Goal: Information Seeking & Learning: Learn about a topic

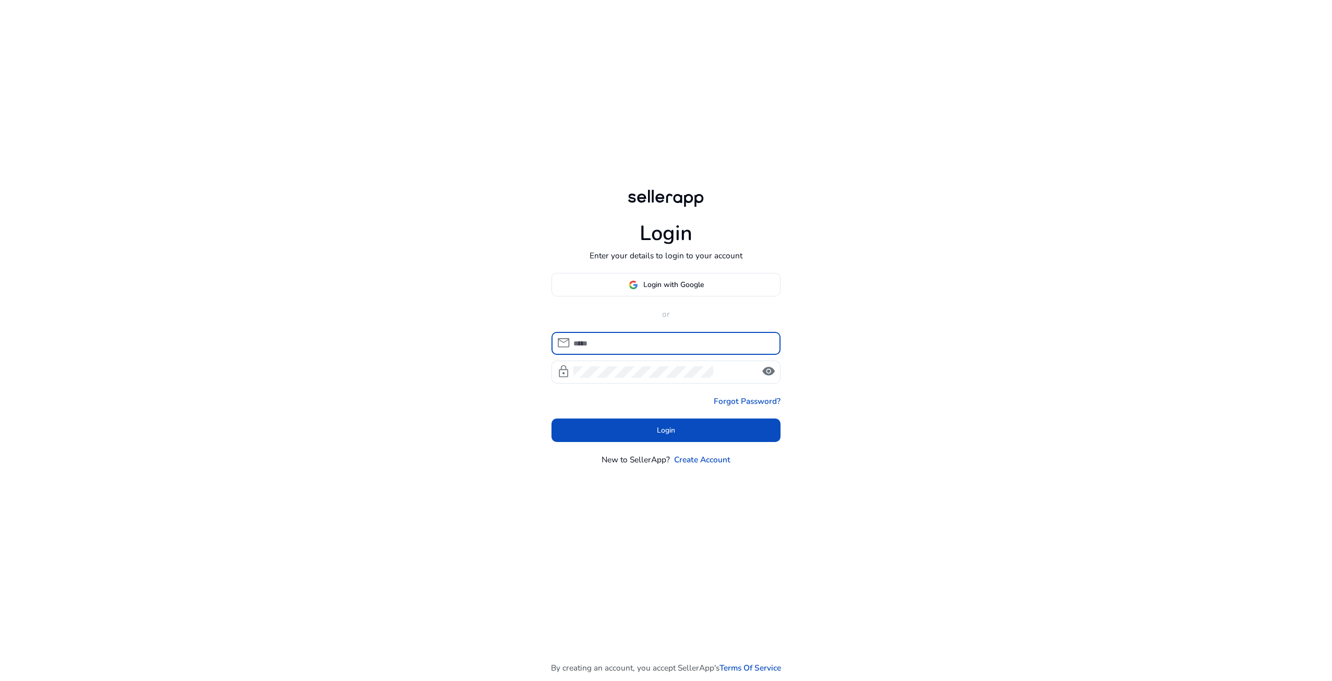
type input "**********"
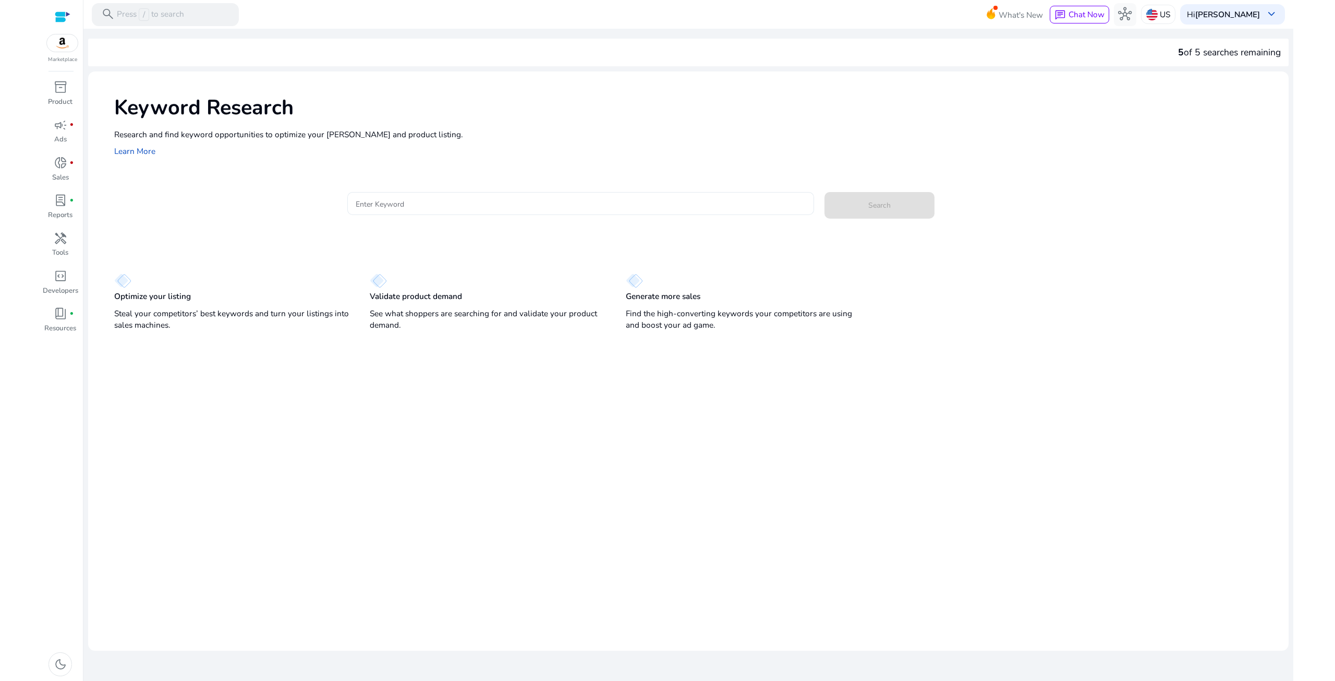
click at [427, 209] on input "Enter Keyword" at bounding box center [581, 203] width 450 height 11
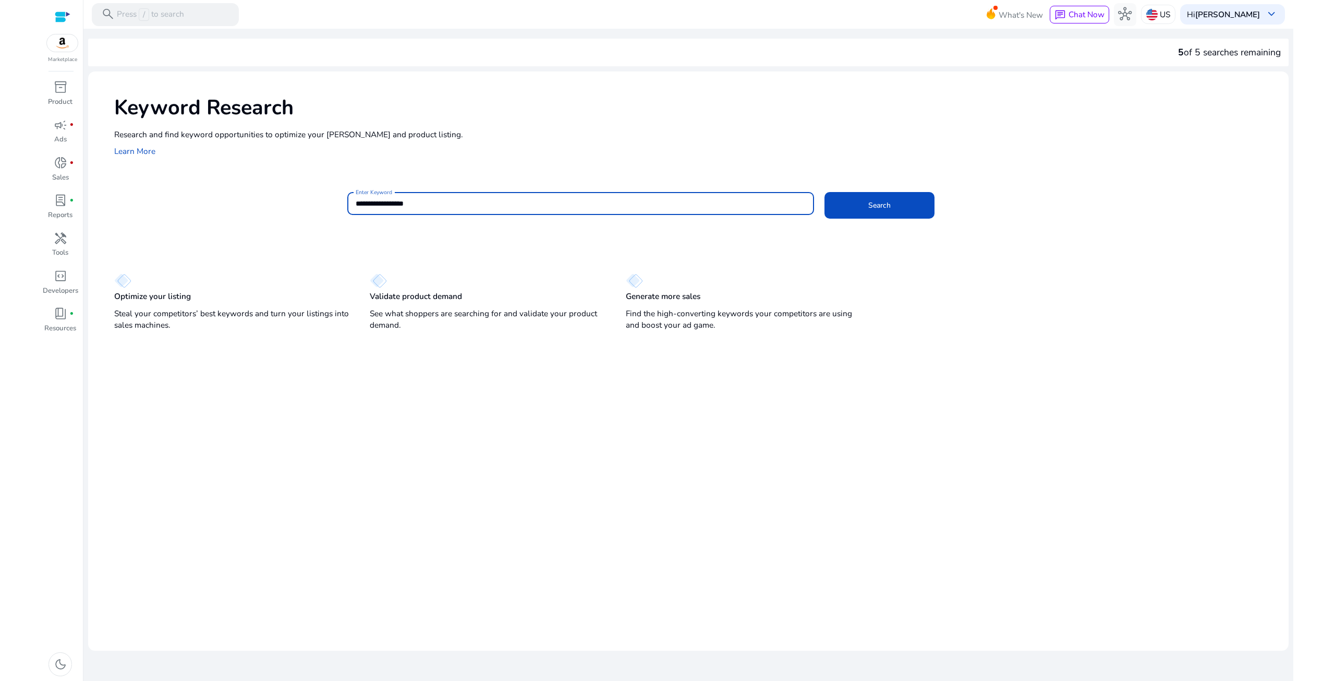
type input "**********"
click at [825, 192] on button "Search" at bounding box center [880, 205] width 110 height 27
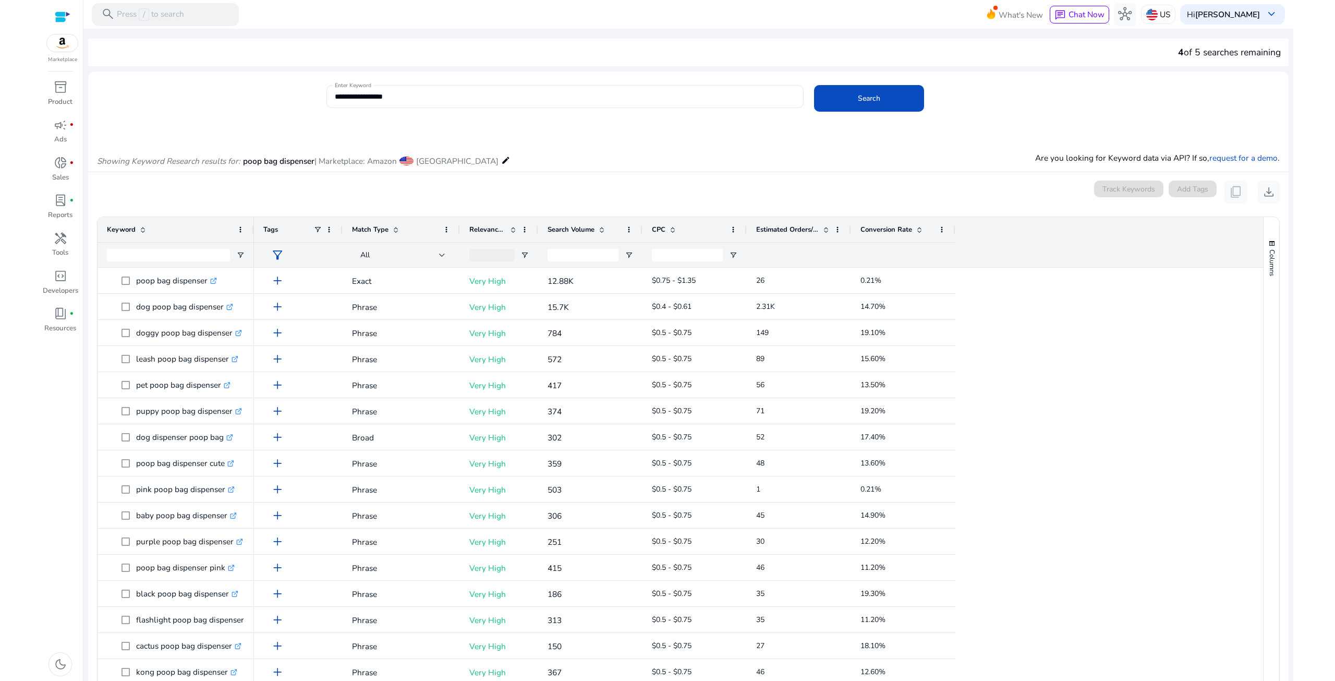
click at [890, 225] on span "Conversion Rate" at bounding box center [887, 229] width 52 height 9
click at [891, 225] on span "Conversion Rate" at bounding box center [887, 229] width 52 height 9
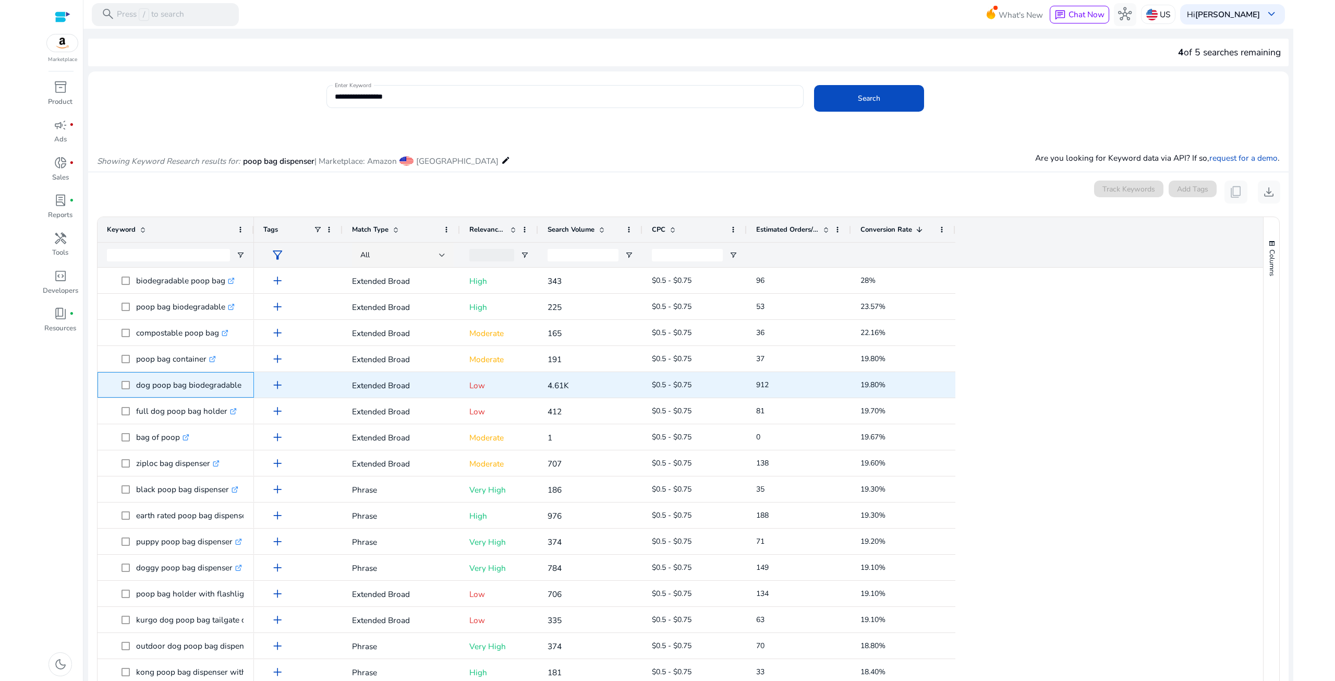
click at [161, 383] on p "dog poop bag biodegradable eco friendly .st0{fill:#2c8af8}" at bounding box center [216, 384] width 160 height 21
click at [170, 384] on p "dog poop bag biodegradable eco friendly .st0{fill:#2c8af8}" at bounding box center [216, 384] width 160 height 21
click at [182, 383] on p "dog poop bag biodegradable eco friendly .st0{fill:#2c8af8}" at bounding box center [216, 384] width 160 height 21
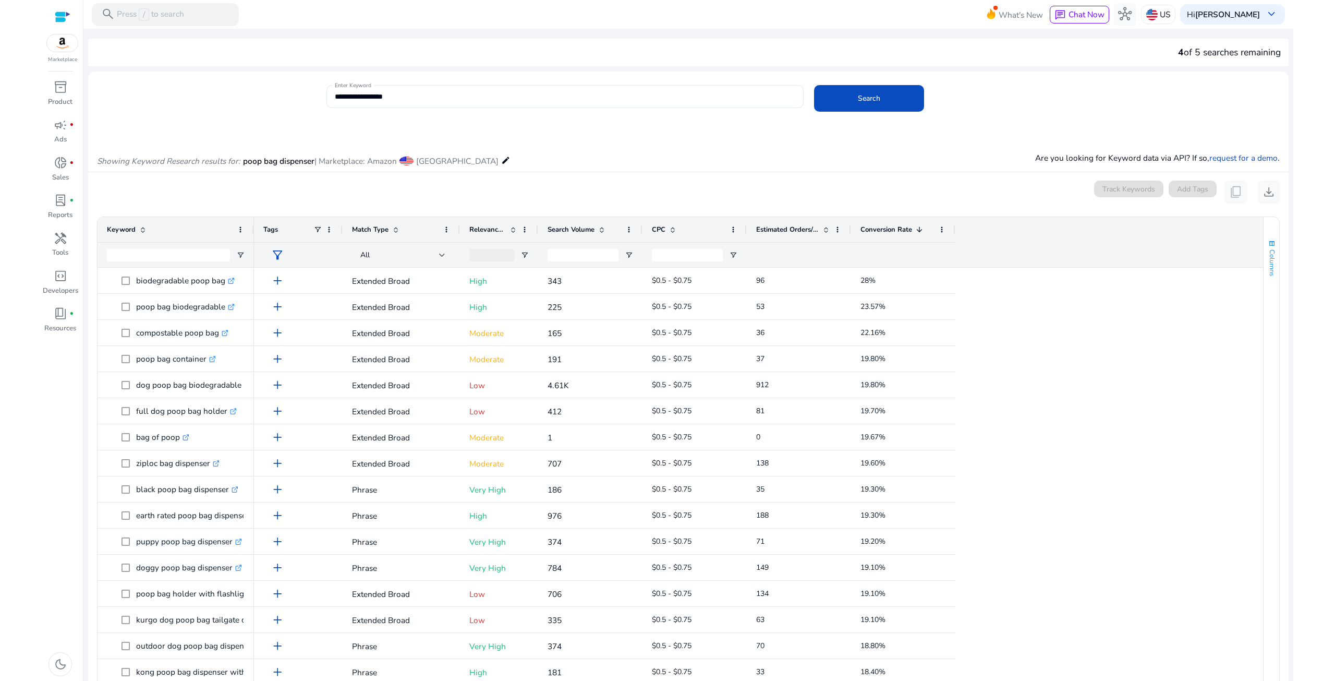
click at [1270, 271] on span "Columns" at bounding box center [1272, 262] width 9 height 27
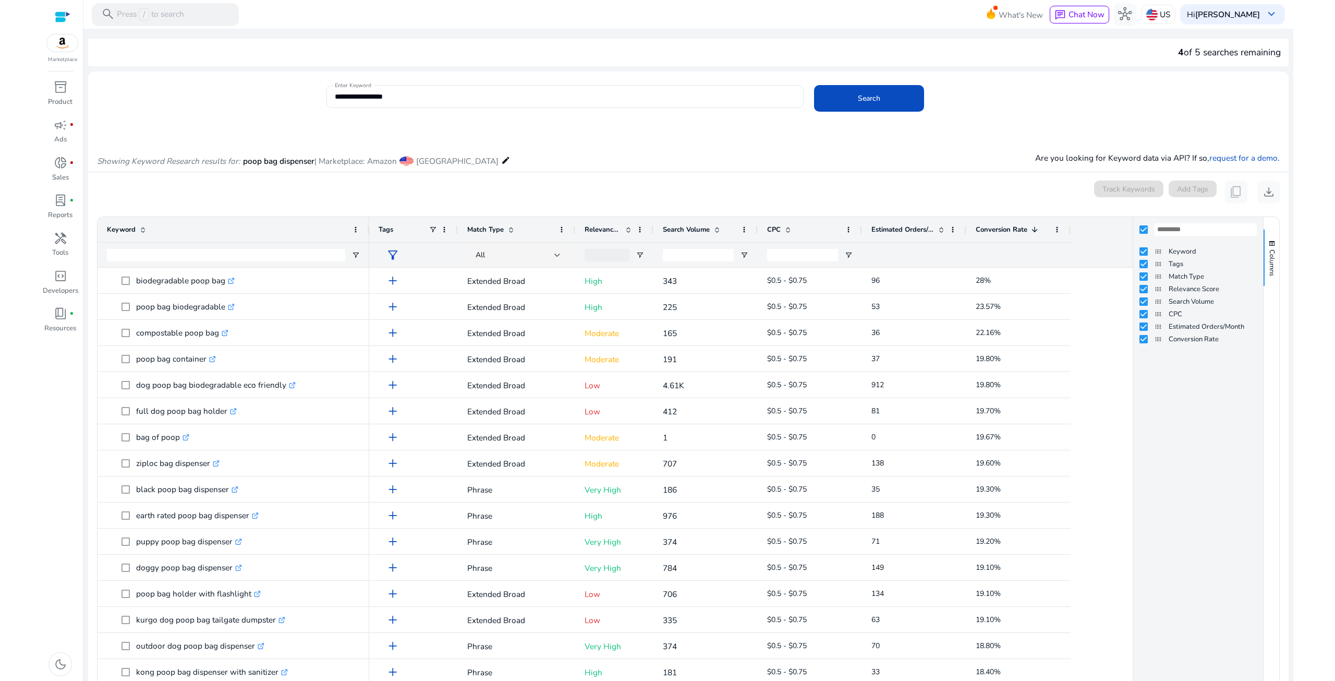
drag, startPoint x: 257, startPoint y: 229, endPoint x: 368, endPoint y: 218, distance: 112.2
click at [368, 218] on div at bounding box center [369, 229] width 4 height 25
click at [1272, 251] on span "Columns" at bounding box center [1272, 262] width 9 height 27
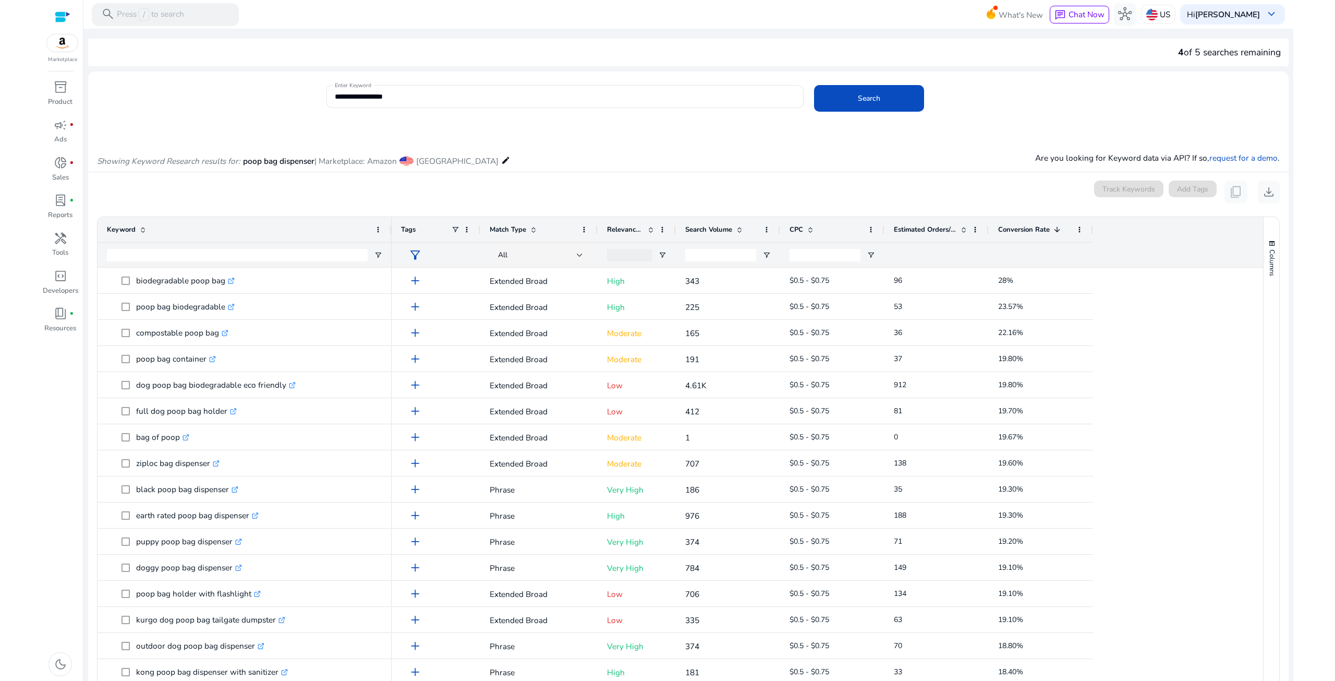
drag, startPoint x: 368, startPoint y: 233, endPoint x: 390, endPoint y: 239, distance: 22.1
click at [390, 232] on div at bounding box center [391, 229] width 4 height 25
drag, startPoint x: 389, startPoint y: 235, endPoint x: 394, endPoint y: 234, distance: 5.2
click at [396, 233] on div at bounding box center [397, 229] width 4 height 25
